Goal: Transaction & Acquisition: Purchase product/service

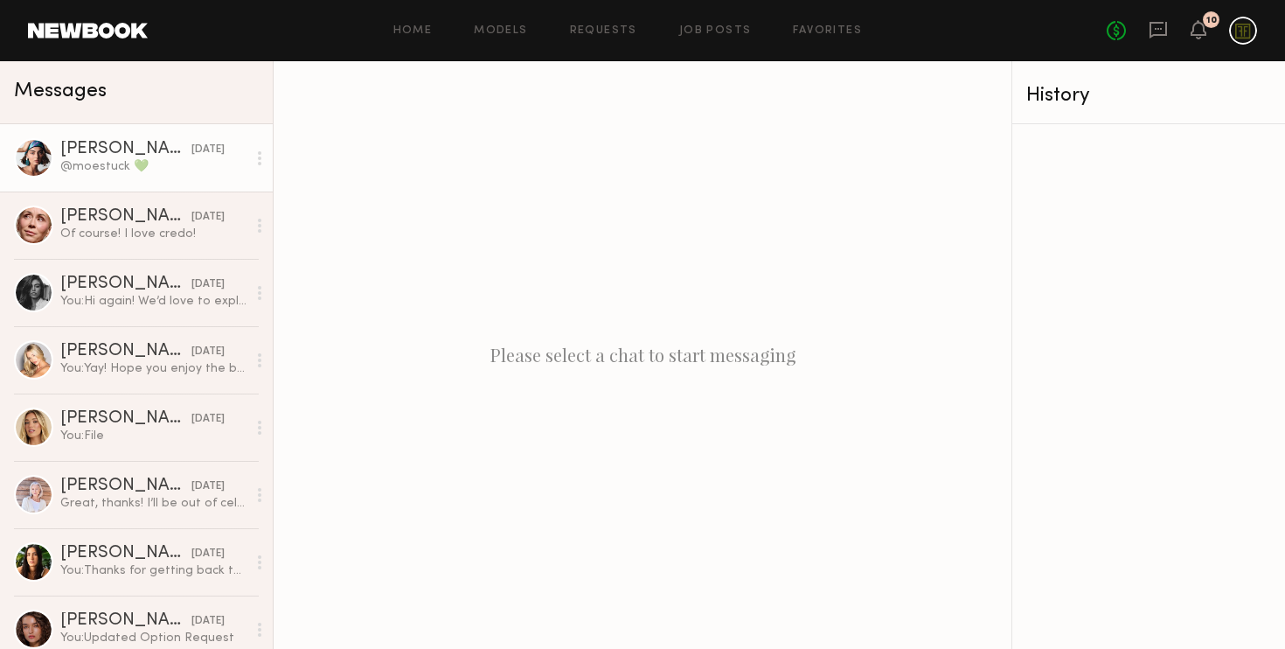
click at [144, 156] on div "[PERSON_NAME]" at bounding box center [125, 149] width 131 height 17
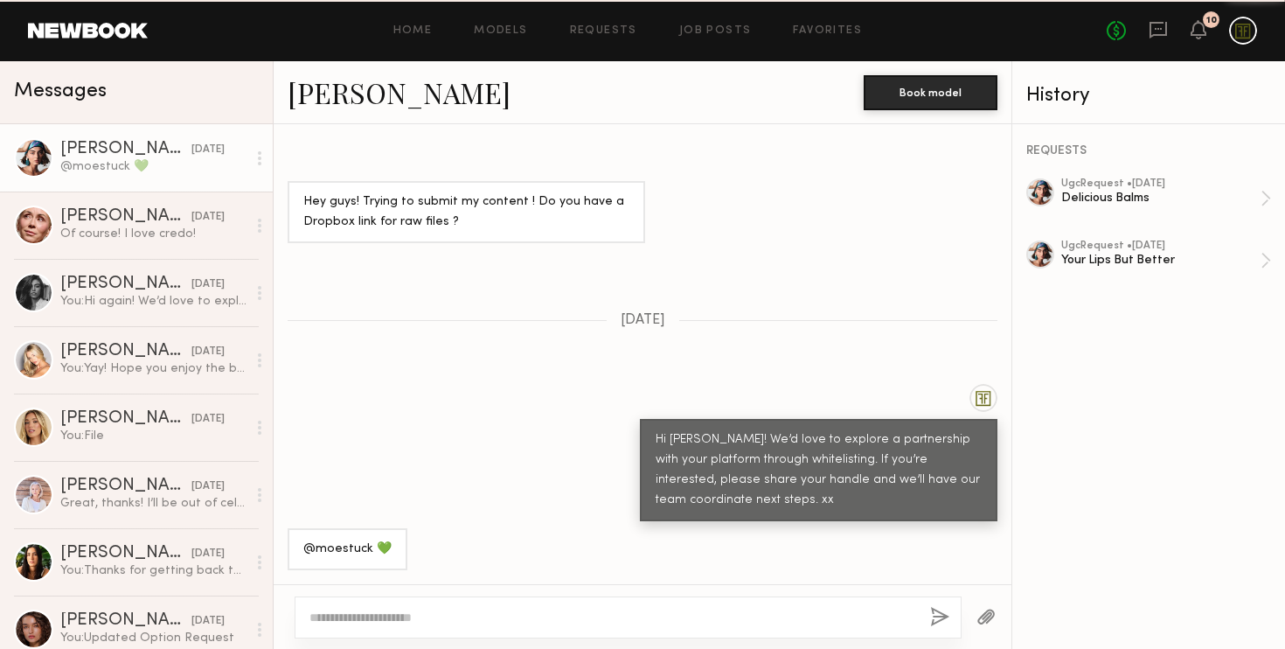
scroll to position [1253, 0]
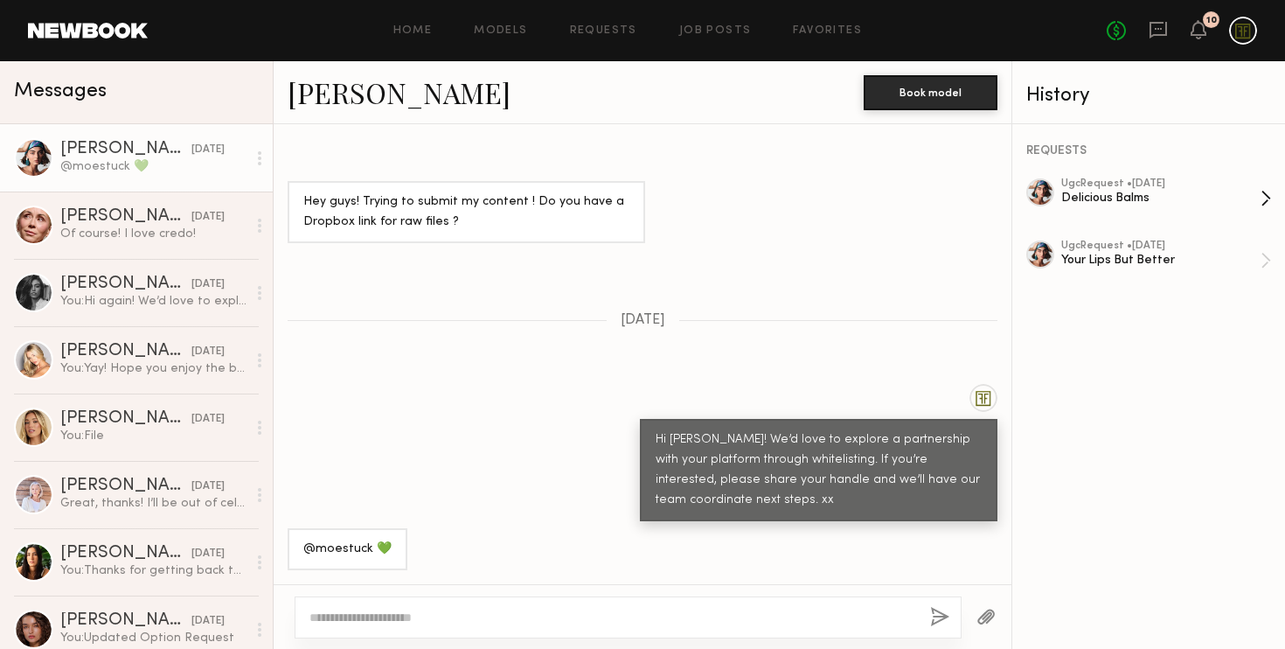
click at [1171, 197] on div "Delicious Balms" at bounding box center [1160, 198] width 199 height 17
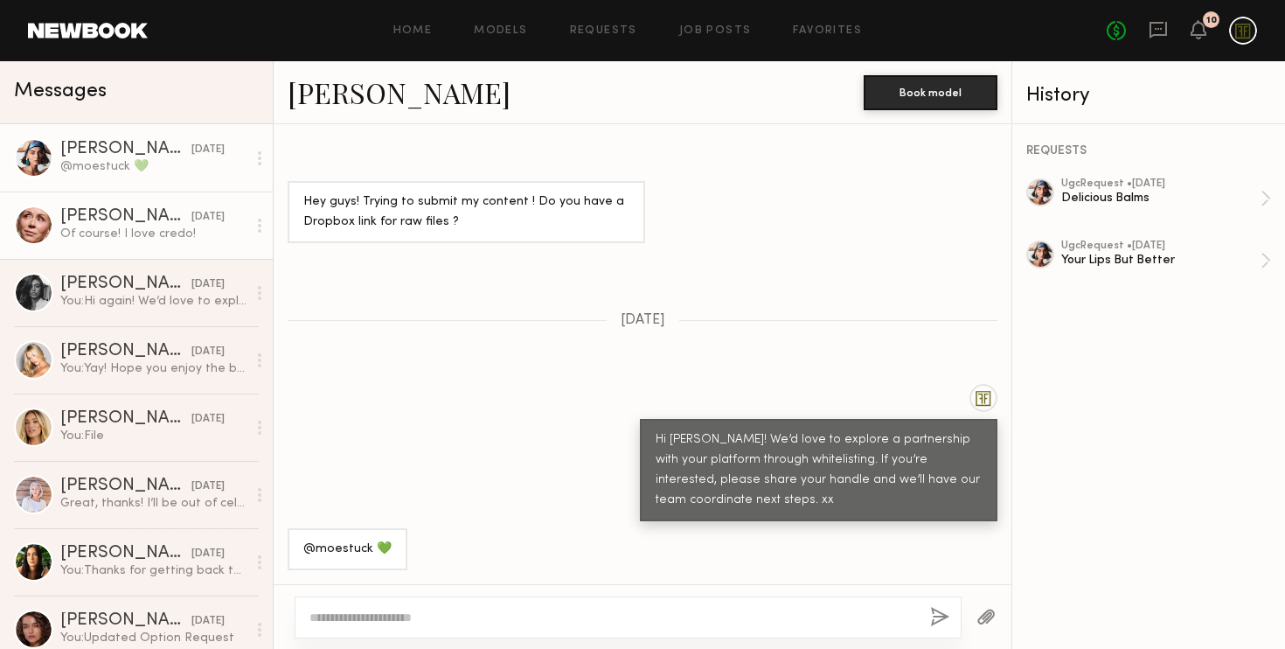
click at [151, 224] on div "[PERSON_NAME]" at bounding box center [125, 216] width 131 height 17
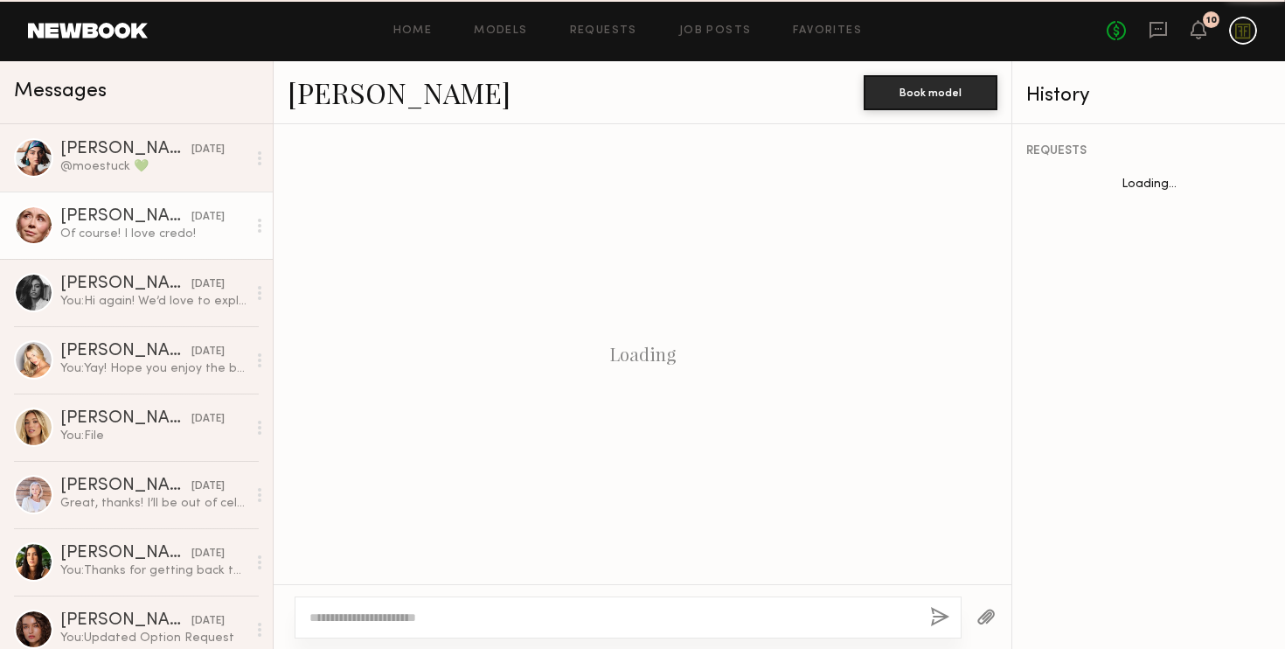
scroll to position [1040, 0]
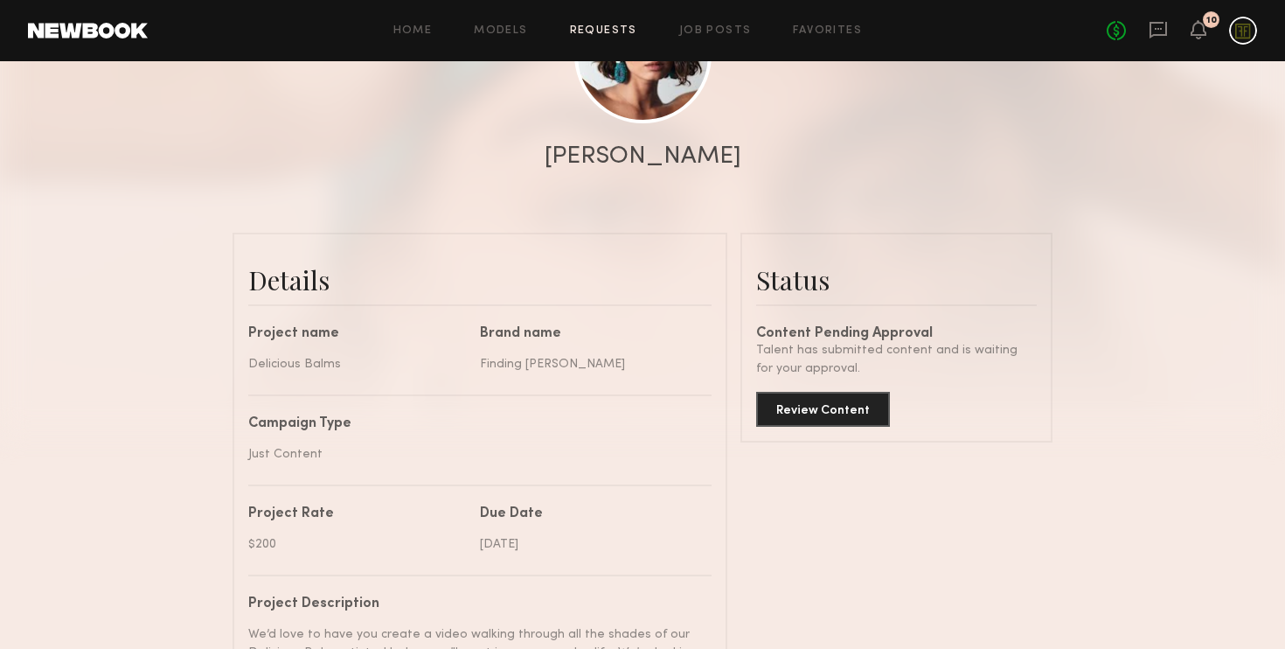
scroll to position [302, 0]
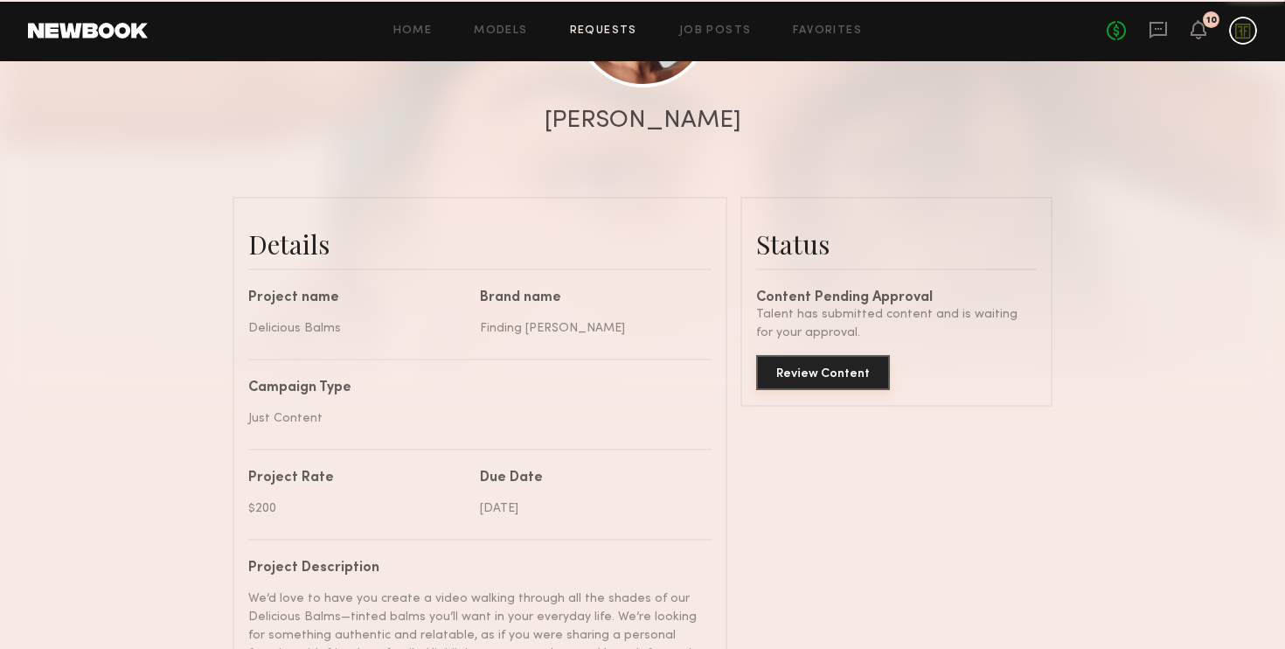
click at [826, 381] on button "Review Content" at bounding box center [823, 372] width 134 height 35
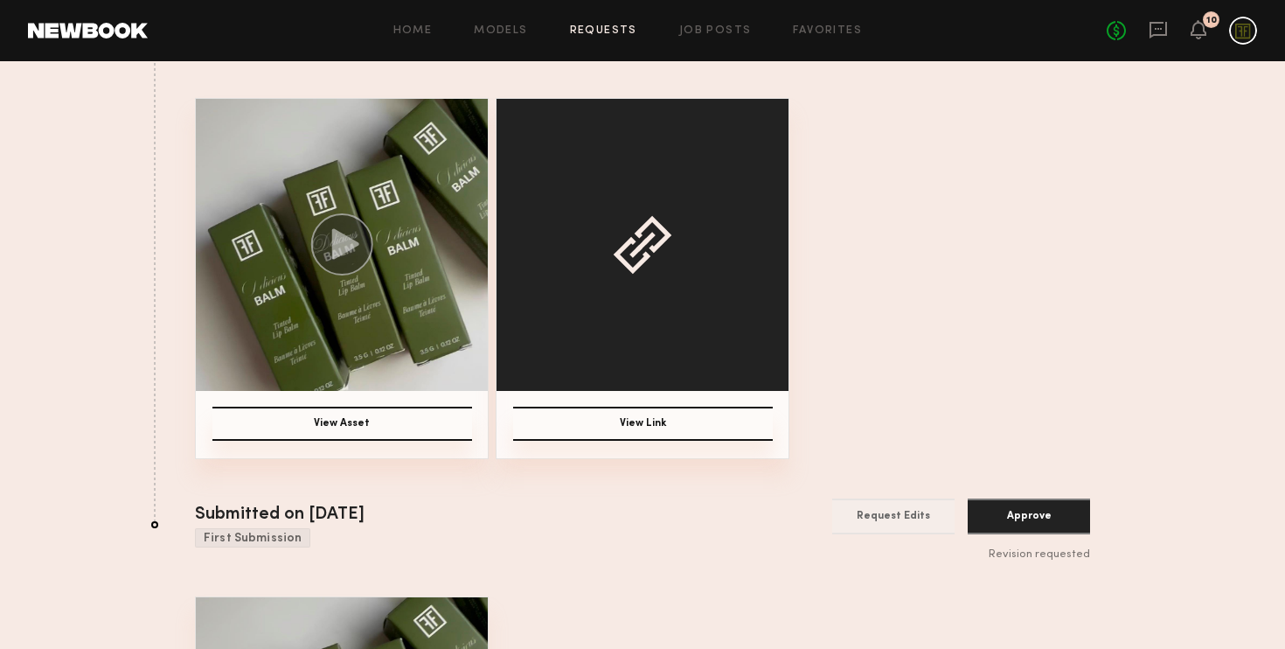
scroll to position [59, 0]
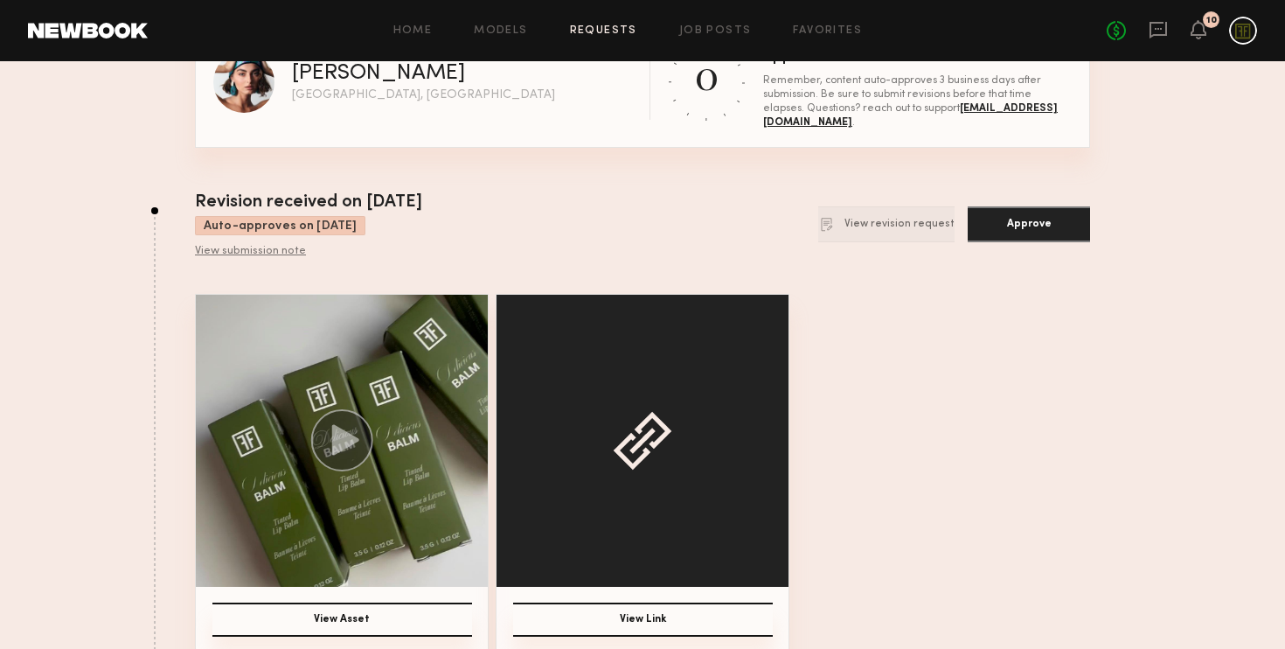
click at [1048, 231] on button "Approve" at bounding box center [1029, 224] width 122 height 36
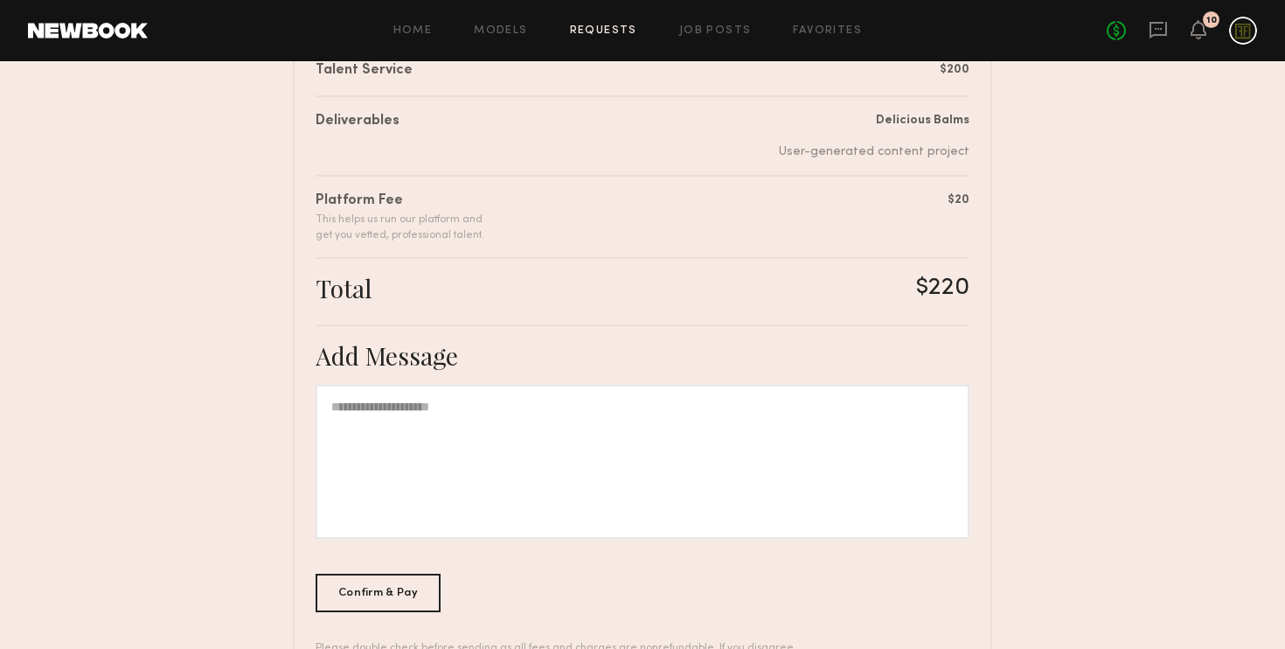
scroll to position [346, 0]
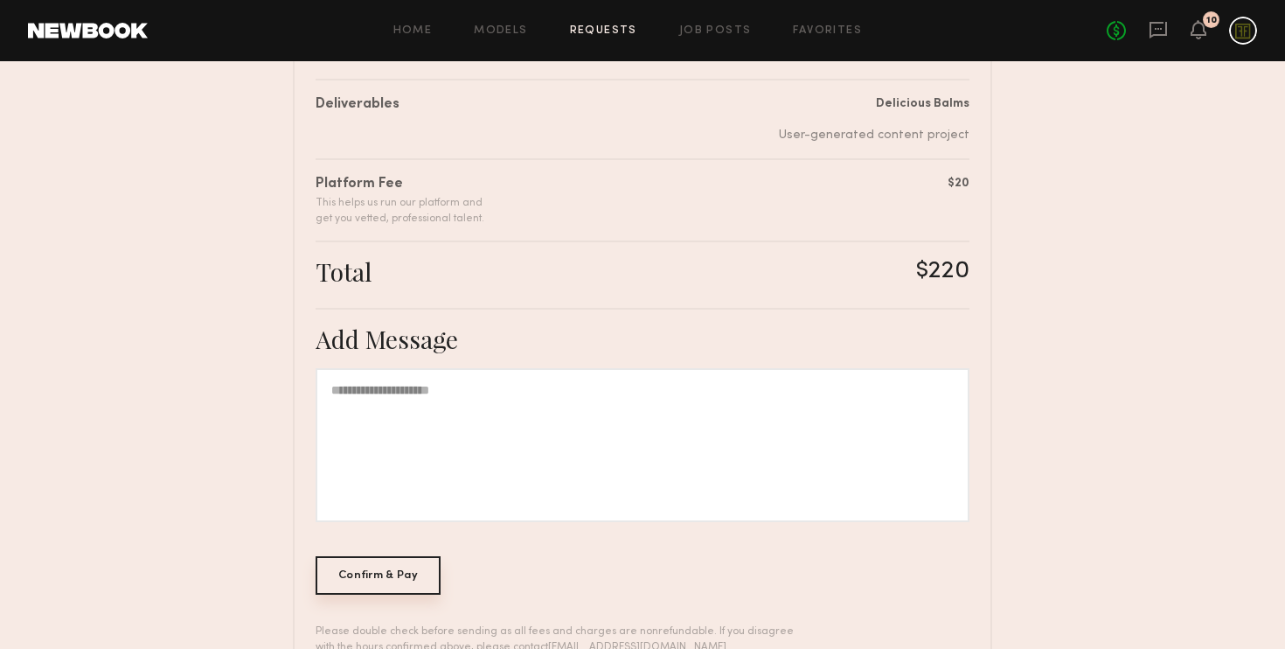
click at [380, 583] on div "Confirm & Pay" at bounding box center [378, 575] width 125 height 38
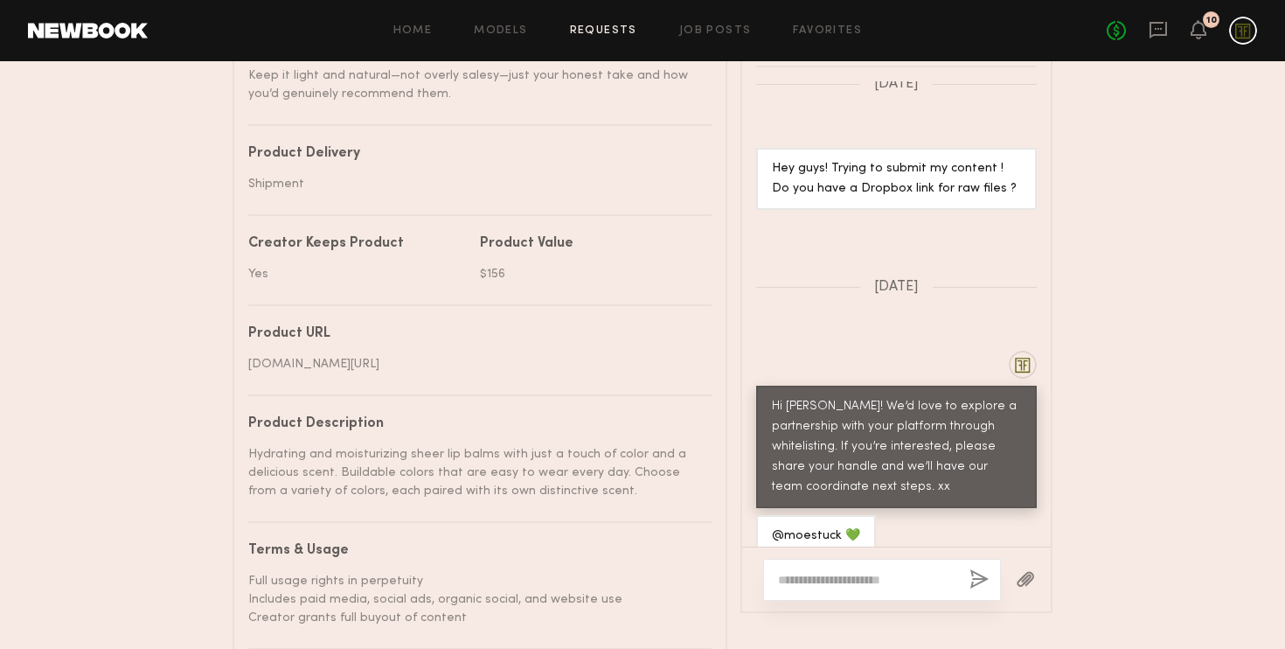
scroll to position [1000, 0]
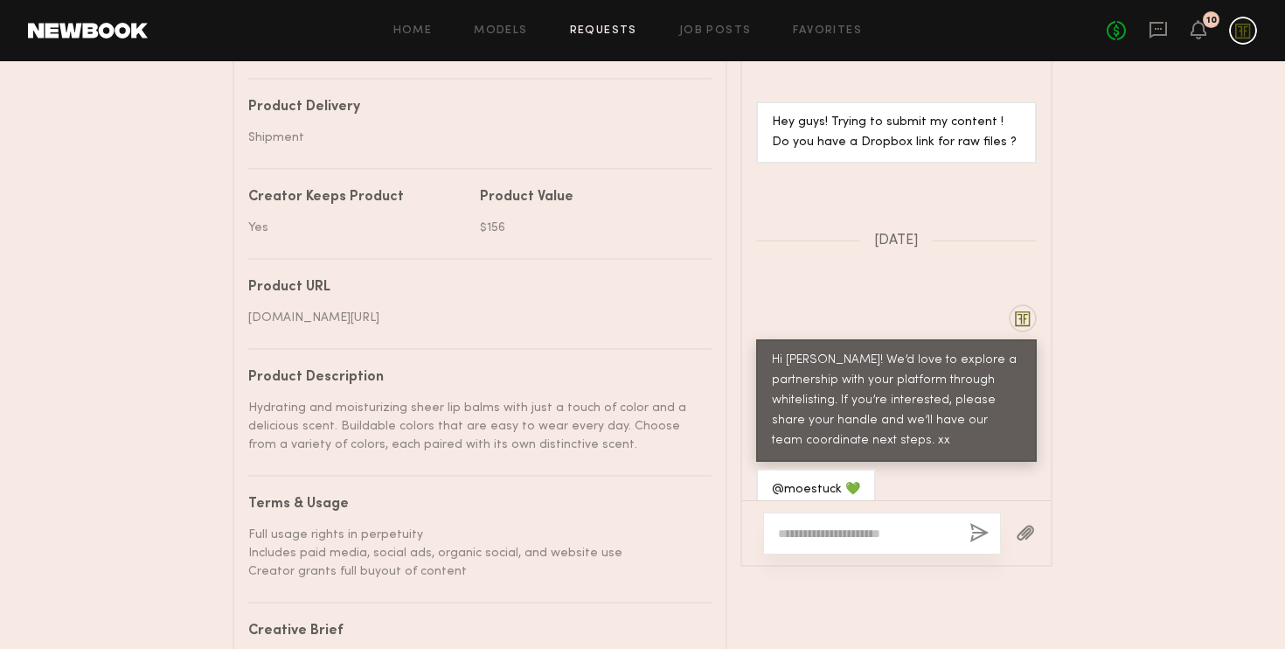
click at [829, 480] on div "@moestuck 💚" at bounding box center [816, 490] width 88 height 20
click at [1158, 34] on icon at bounding box center [1158, 30] width 17 height 17
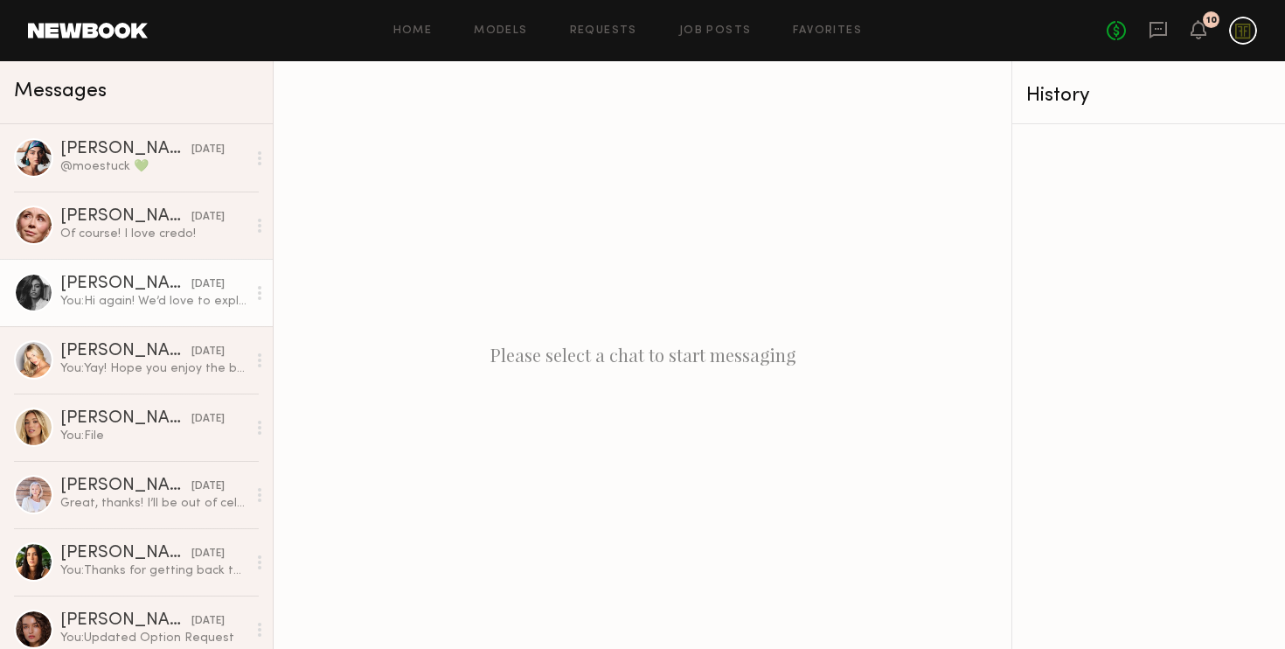
click at [124, 306] on div "You: Hi again! We’d love to explore a partnership with your platform through wh…" at bounding box center [153, 301] width 186 height 17
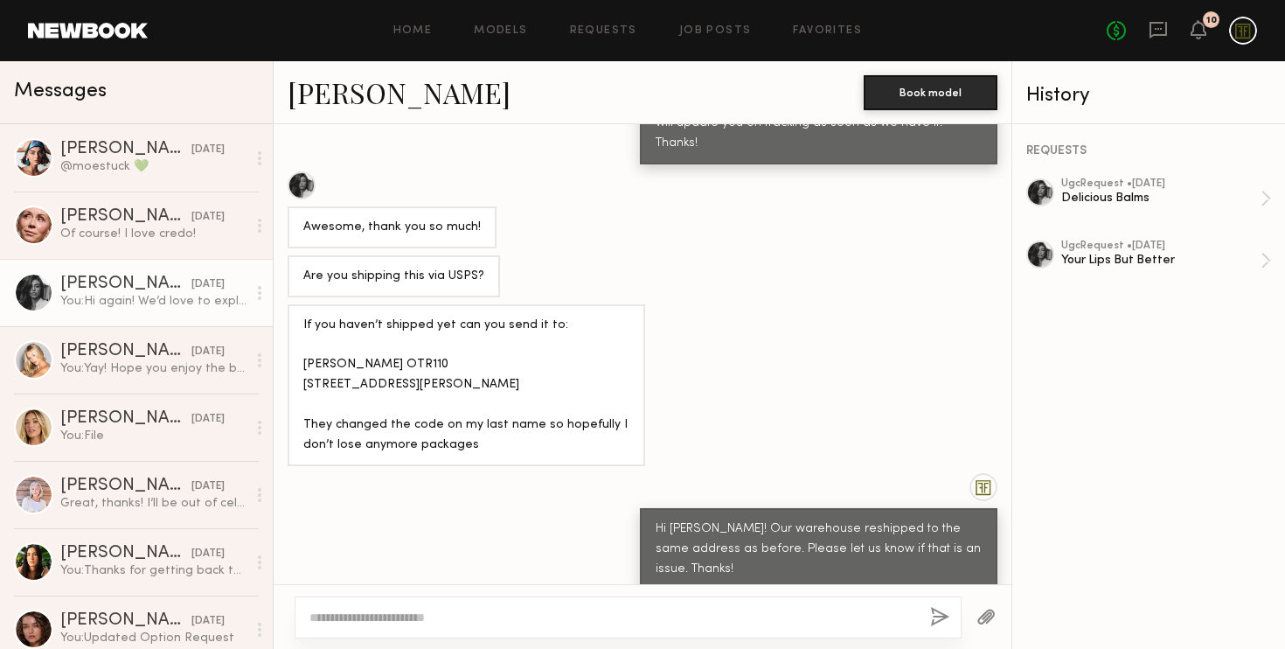
scroll to position [681, 0]
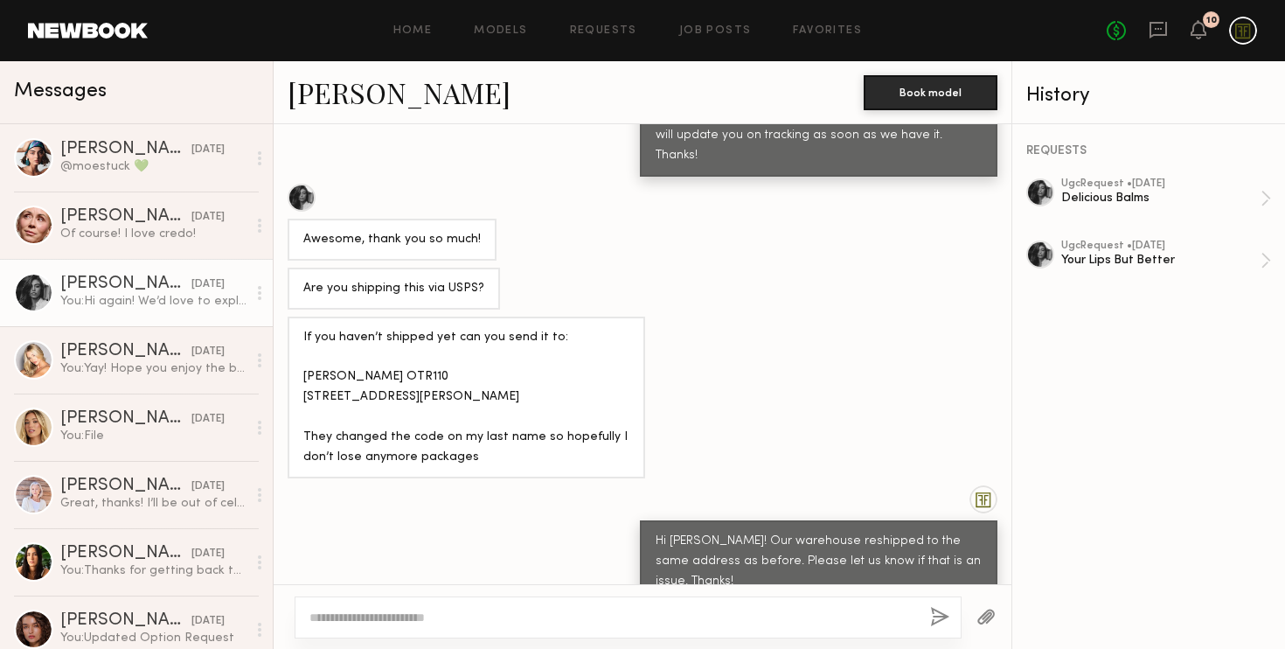
click at [415, 365] on div "If you haven’t shipped yet can you send it to: [PERSON_NAME] OTR110 [STREET_ADD…" at bounding box center [466, 398] width 326 height 141
drag, startPoint x: 408, startPoint y: 351, endPoint x: 290, endPoint y: 352, distance: 118.0
click at [290, 352] on div "If you haven’t shipped yet can you send it to: [PERSON_NAME] OTR110 [STREET_ADD…" at bounding box center [467, 397] width 358 height 163
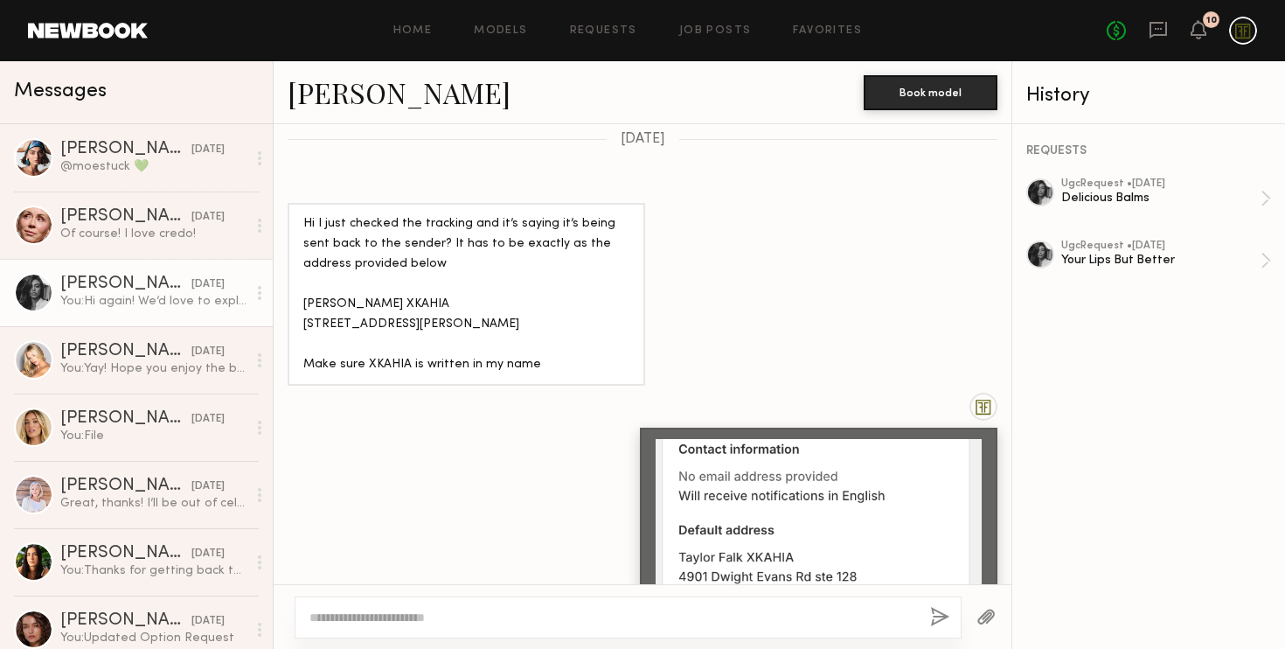
scroll to position [825, 0]
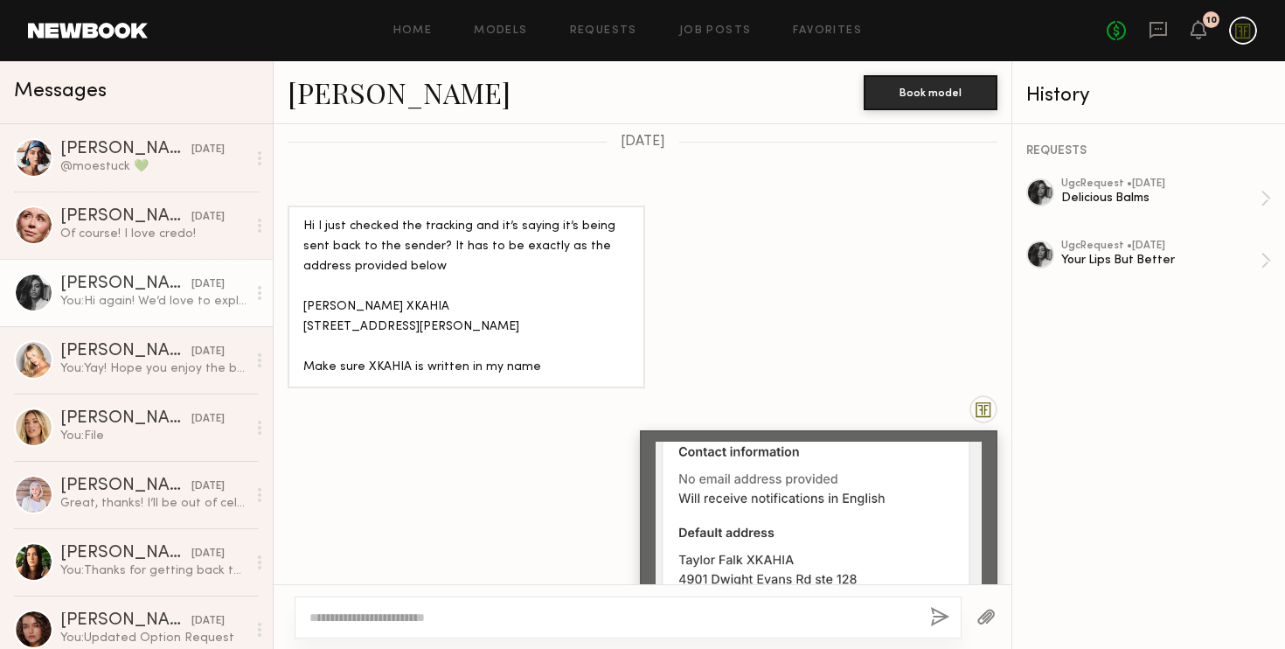
click at [432, 298] on div "Hi I just checked the tracking and it’s saying it’s being sent back to the send…" at bounding box center [466, 297] width 326 height 161
drag, startPoint x: 417, startPoint y: 301, endPoint x: 291, endPoint y: 302, distance: 125.9
click at [291, 302] on div "Hi I just checked the tracking and it’s saying it’s being sent back to the send…" at bounding box center [467, 296] width 358 height 183
copy div "[PERSON_NAME] XKAHIA"
